Goal: Information Seeking & Learning: Check status

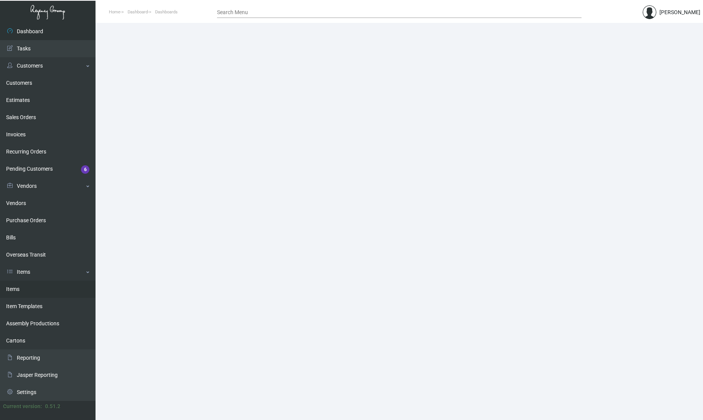
click at [42, 288] on link "Items" at bounding box center [47, 289] width 95 height 17
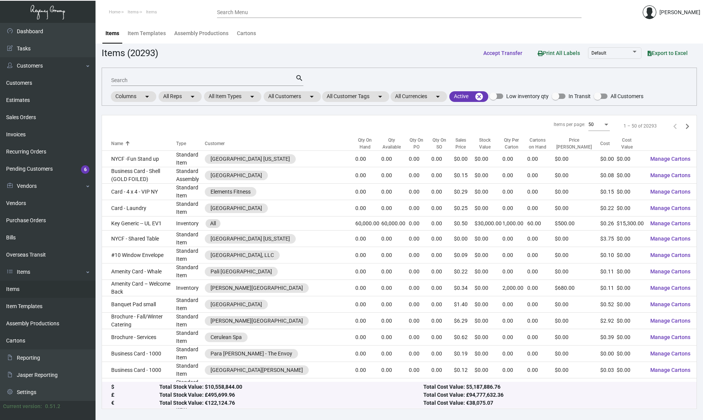
click at [191, 82] on input "Search" at bounding box center [203, 81] width 184 height 6
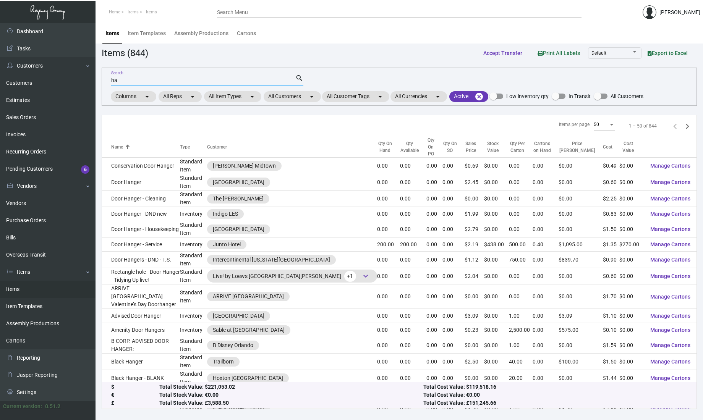
type input "h"
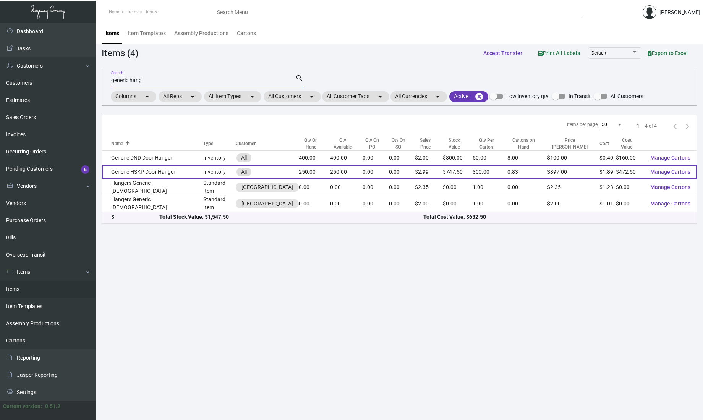
type input "generic hang"
click at [157, 172] on td "Generic HSKP Door Hanger" at bounding box center [152, 172] width 101 height 14
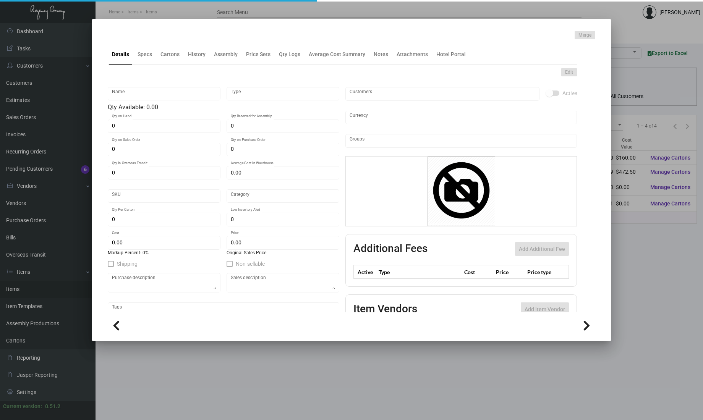
type input "Generic HSKP Door Hanger"
type input "Inventory"
type input "250"
type input "500"
type input "$ 1.40"
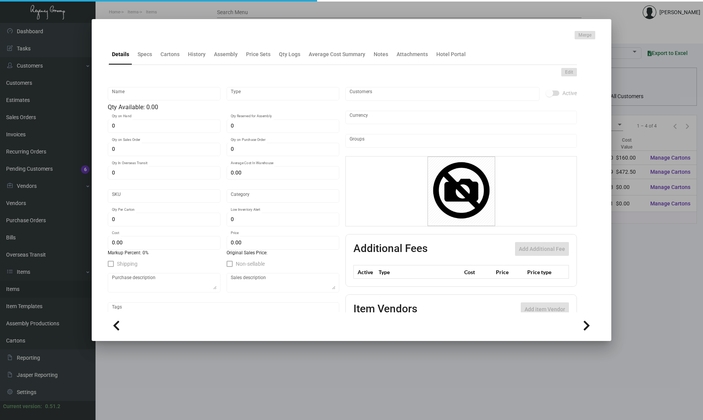
type input "Overseas"
type input "300"
type input "50"
type input "$ 1.89"
type input "$ 2.99"
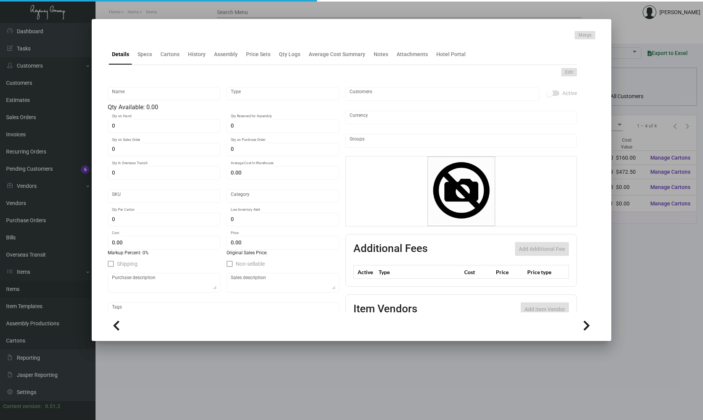
checkbox input "true"
type input "United States Dollar $"
click at [194, 57] on ng-component "Merge Details Specs Cartons History Assembly Price Sets Qty Logs Average Cost S…" at bounding box center [351, 184] width 487 height 307
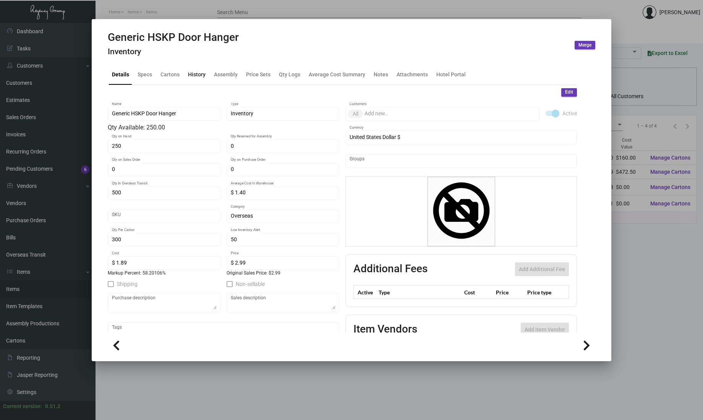
click at [197, 80] on div "History" at bounding box center [197, 74] width 24 height 18
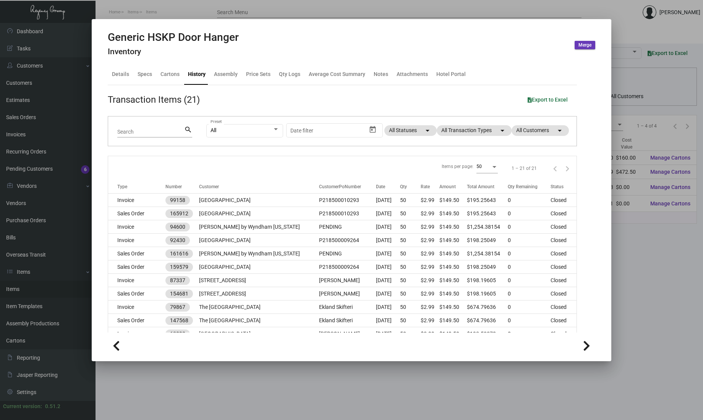
click at [477, 138] on div "All Preset Start date – Date filter All Statuses arrow_drop_down All Transactio…" at bounding box center [386, 131] width 361 height 30
click at [480, 128] on mat-chip "All Transaction Types arrow_drop_down" at bounding box center [473, 130] width 75 height 11
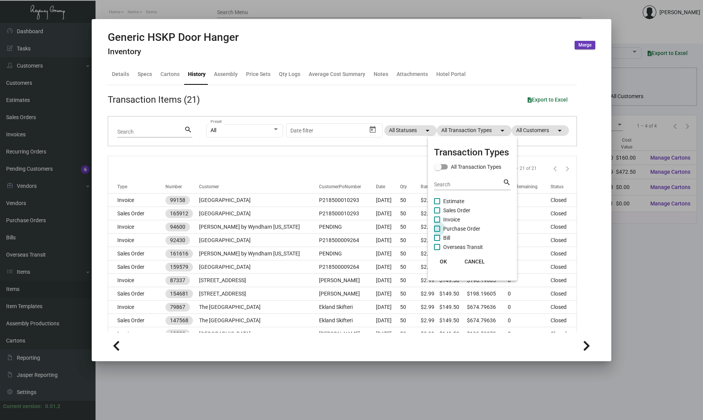
click at [473, 226] on span "Purchase Order" at bounding box center [461, 228] width 37 height 9
click at [437, 232] on input "Purchase Order" at bounding box center [436, 232] width 0 height 0
checkbox input "true"
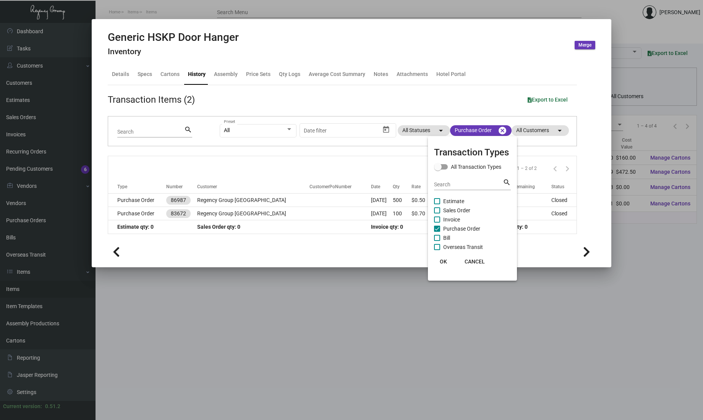
click at [445, 262] on span "OK" at bounding box center [443, 262] width 7 height 6
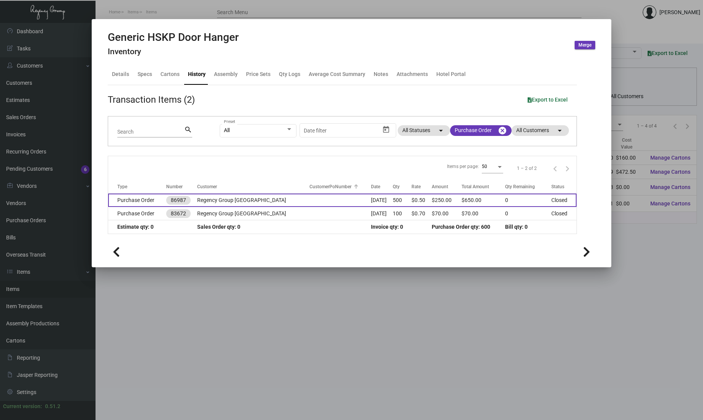
click at [309, 203] on td at bounding box center [339, 200] width 61 height 13
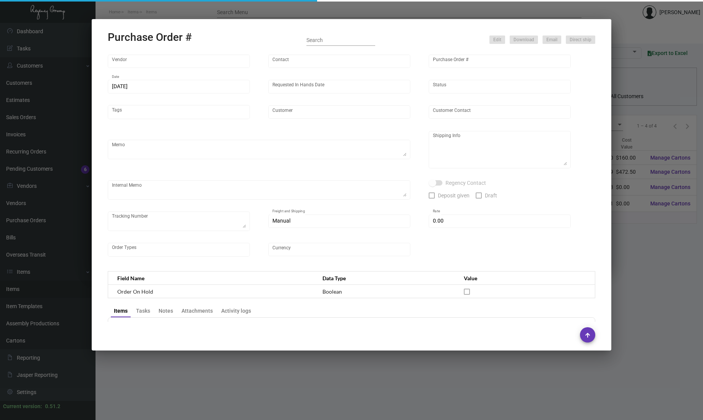
type input "CHENGDU MIND IOT TECHNOLOGY"
type input "[PERSON_NAME]"
type input "86987"
type input "[DATE]"
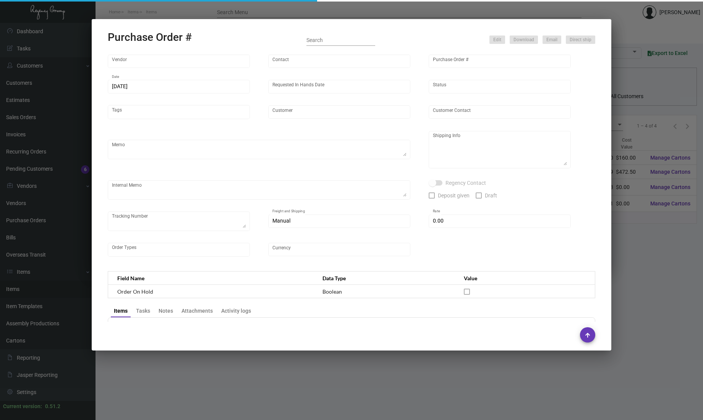
type input "Regency Group [GEOGRAPHIC_DATA]"
type input "Receiving C/O"
type textarea "300 DND and 200 HSKP by AIR ASAP, rest by boat before CNY"
type textarea "Regency Group NYC Receiving C/O [STREET_ADDRESS][US_STATE]"
type input "$ 0.00"
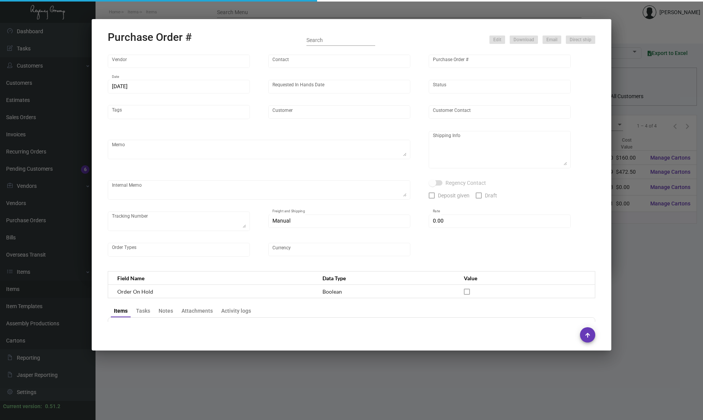
type input "United States Dollar $"
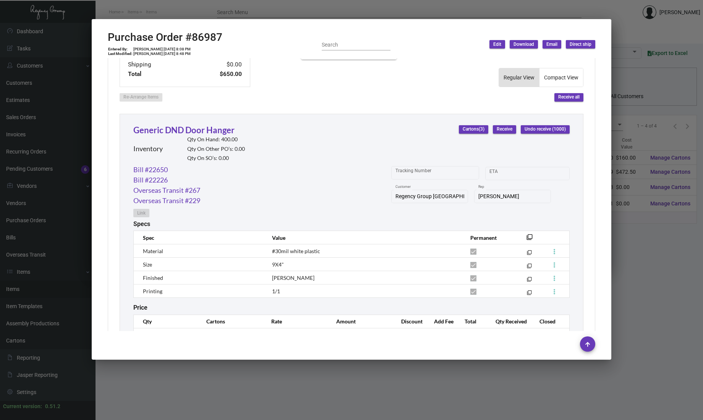
scroll to position [407, 0]
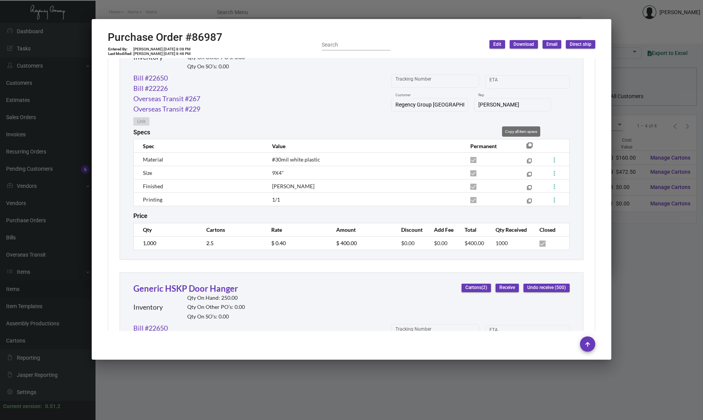
click at [526, 145] on mat-icon "filter_none" at bounding box center [529, 148] width 6 height 6
